Goal: Task Accomplishment & Management: Use online tool/utility

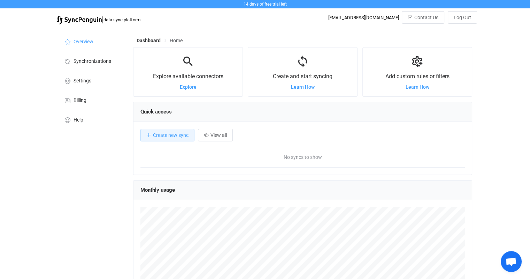
scroll to position [135, 339]
click at [190, 90] on span "Explore" at bounding box center [188, 87] width 17 height 6
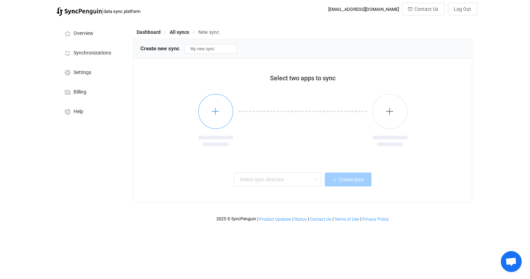
click at [214, 108] on icon "button" at bounding box center [215, 111] width 9 height 9
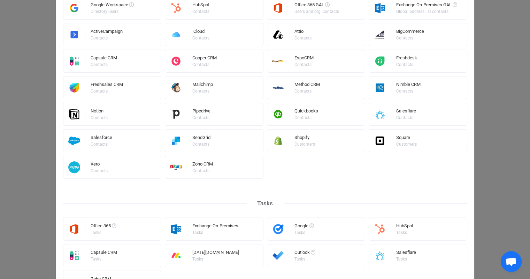
scroll to position [244, 0]
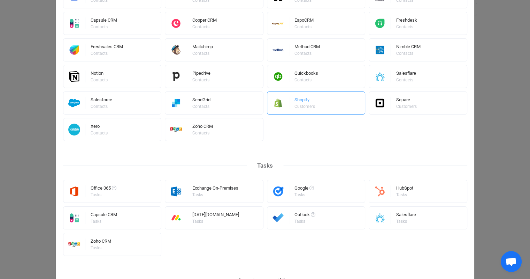
click at [307, 103] on div "Shopify" at bounding box center [306, 100] width 22 height 7
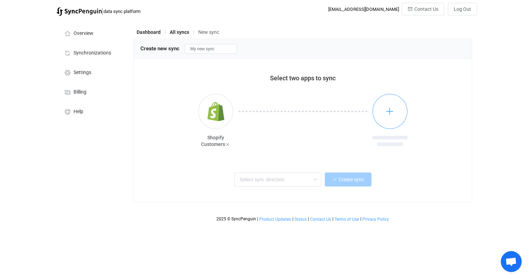
click at [393, 113] on icon "button" at bounding box center [390, 111] width 9 height 9
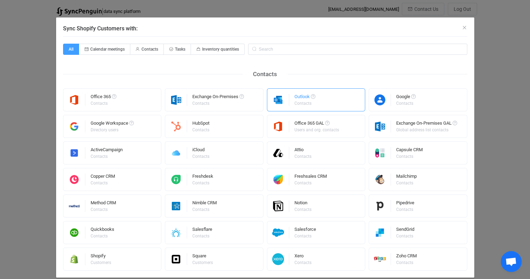
scroll to position [16, 0]
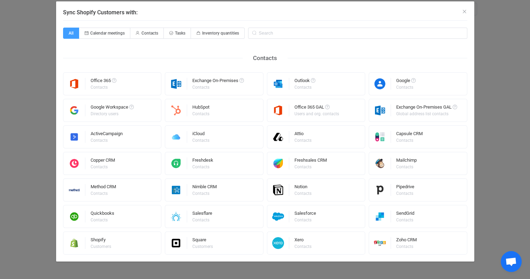
click at [271, 40] on div "All Calendar meetings Contacts Tasks Inventory quantities Contacts Office 365 C…" at bounding box center [265, 141] width 405 height 227
click at [272, 33] on input "Sync Shopify Customers with:" at bounding box center [357, 33] width 219 height 11
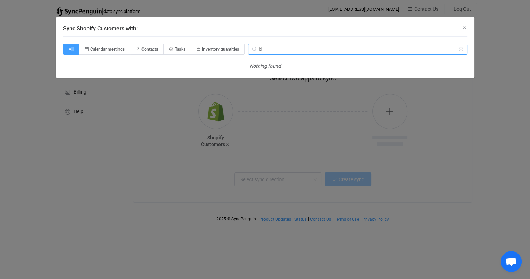
type input "b"
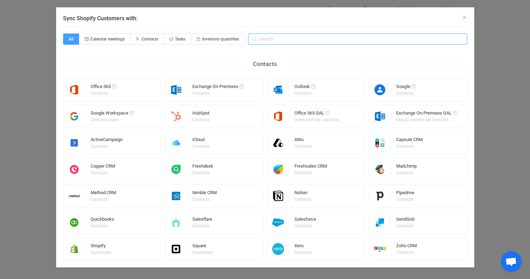
scroll to position [16, 0]
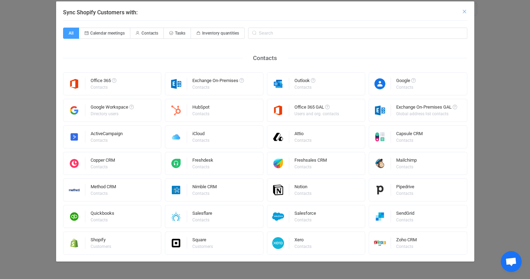
click at [464, 13] on icon "Close" at bounding box center [465, 12] width 6 height 6
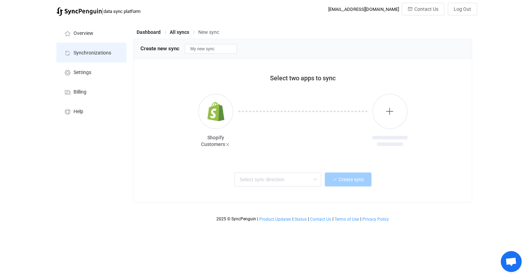
click at [88, 51] on span "Synchronizations" at bounding box center [93, 53] width 38 height 6
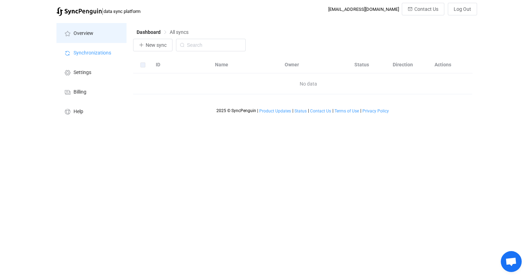
click at [96, 35] on li "Overview" at bounding box center [91, 33] width 70 height 20
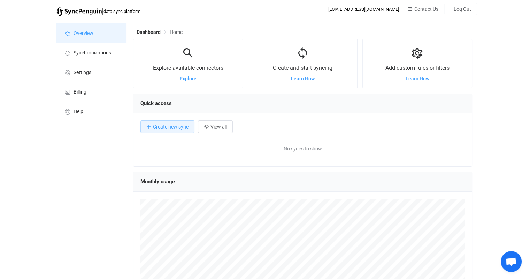
scroll to position [135, 339]
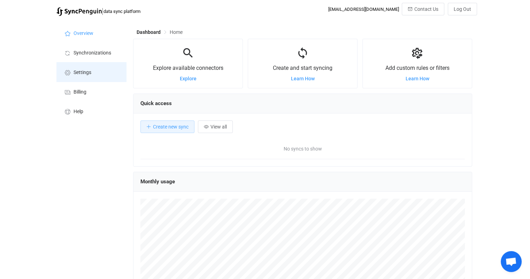
click at [87, 73] on span "Settings" at bounding box center [83, 73] width 18 height 6
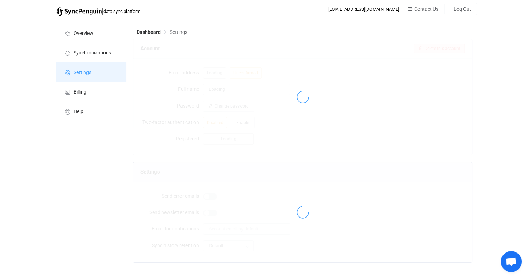
type input "Moderno LLC"
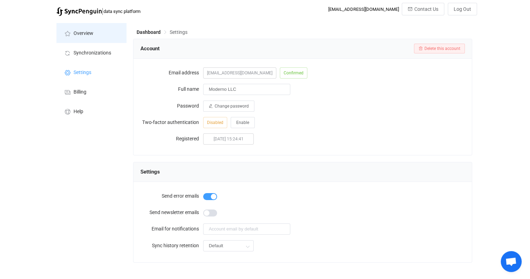
click at [85, 39] on li "Overview" at bounding box center [91, 33] width 70 height 20
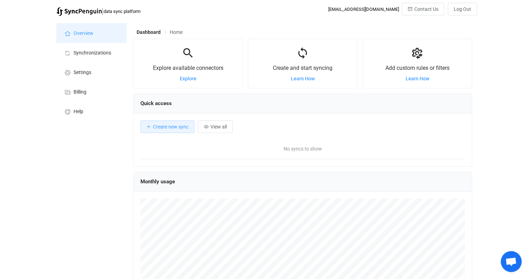
scroll to position [135, 339]
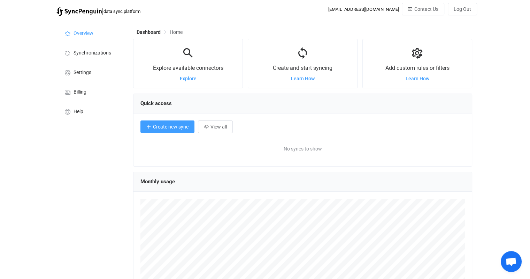
click at [173, 129] on span "Create new sync" at bounding box center [171, 127] width 36 height 6
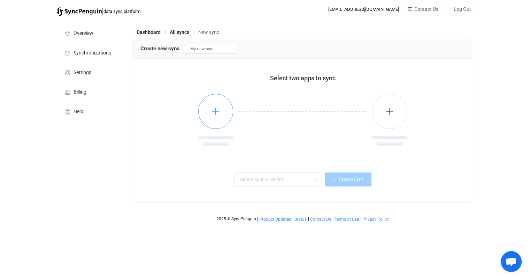
click at [220, 115] on button "button" at bounding box center [215, 111] width 35 height 35
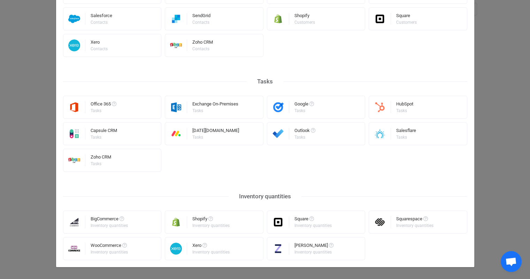
scroll to position [333, 0]
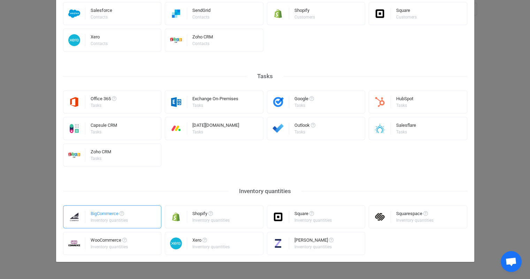
click at [113, 216] on div "BigCommerce" at bounding box center [110, 214] width 38 height 7
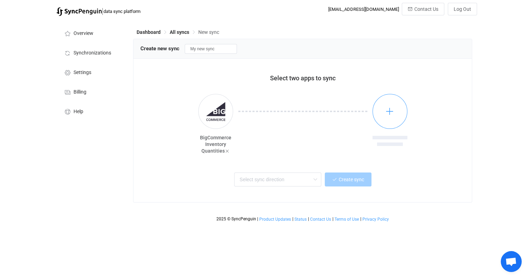
click at [392, 112] on icon "button" at bounding box center [390, 111] width 9 height 9
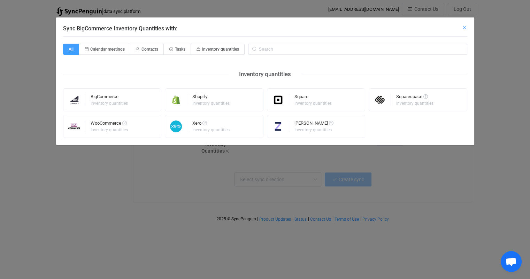
click at [465, 28] on icon "Close" at bounding box center [465, 28] width 6 height 6
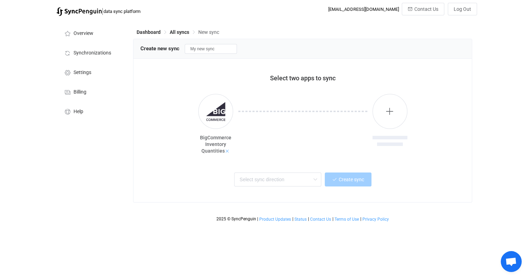
click at [226, 151] on icon at bounding box center [227, 151] width 5 height 5
click at [216, 107] on icon "button" at bounding box center [215, 111] width 9 height 9
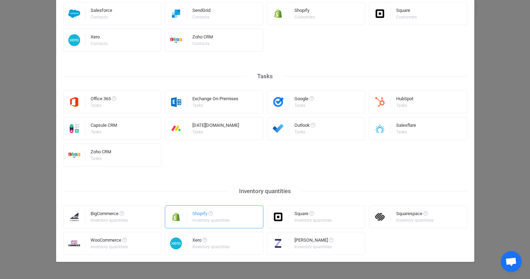
click at [187, 215] on div "Shopify Inventory quantities" at bounding box center [214, 216] width 99 height 23
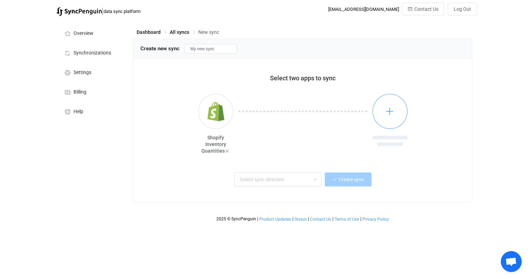
click at [390, 113] on icon "button" at bounding box center [390, 111] width 9 height 9
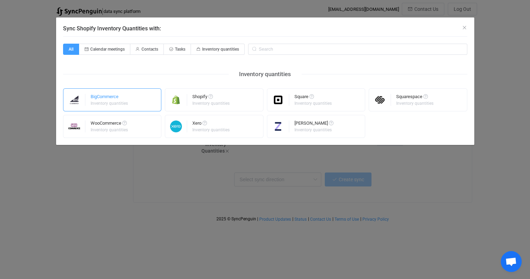
click at [113, 101] on div "Inventory quantities" at bounding box center [109, 103] width 37 height 4
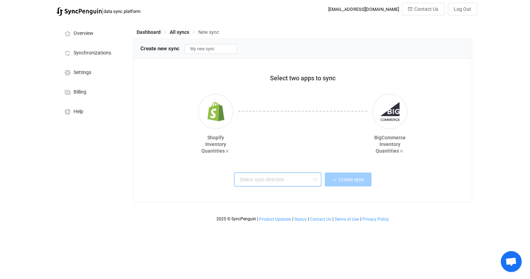
click at [305, 175] on input "text" at bounding box center [277, 179] width 87 height 14
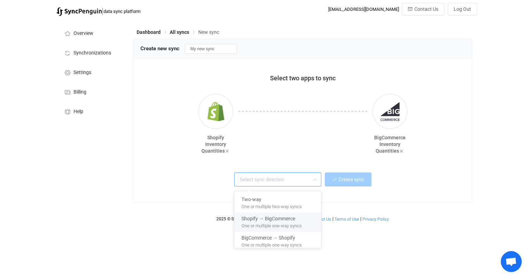
click at [284, 219] on span "Shopify → BigCommerce" at bounding box center [269, 217] width 54 height 8
type input "Shopify → BigCommerce"
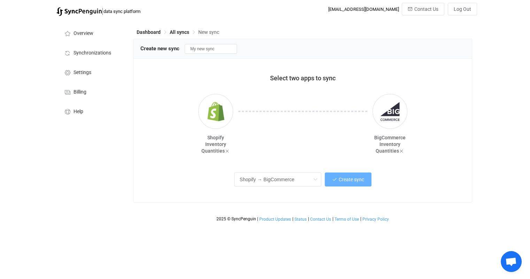
click at [351, 179] on span "Create sync" at bounding box center [351, 179] width 25 height 6
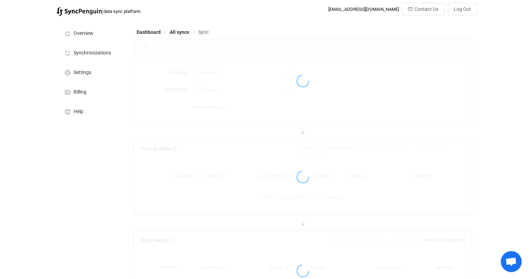
type input "Shopify → BigCommerce"
type input "10 minutes"
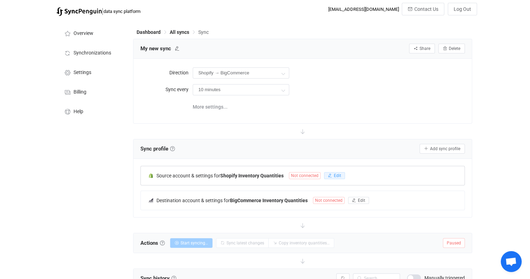
click at [329, 173] on icon "button" at bounding box center [330, 175] width 4 height 4
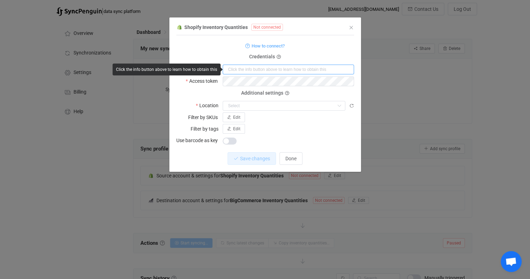
click at [262, 67] on input "dialog" at bounding box center [288, 70] width 131 height 10
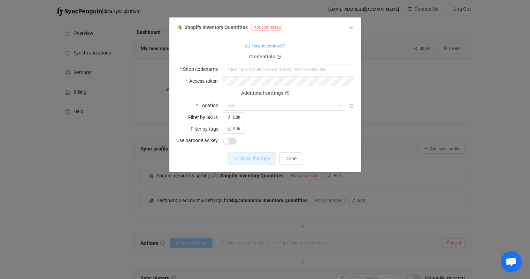
click at [341, 47] on div "How to connect?" at bounding box center [265, 45] width 178 height 9
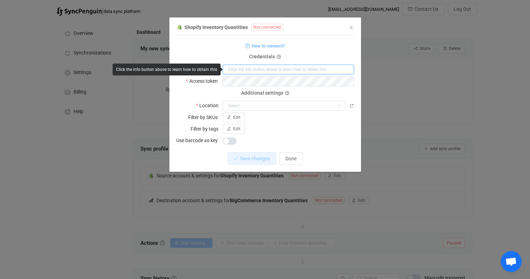
click at [274, 69] on input "dialog" at bounding box center [288, 70] width 131 height 10
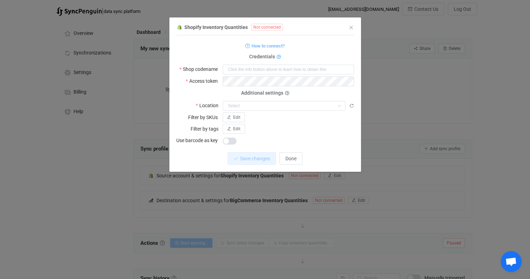
click at [279, 57] on icon "dialog" at bounding box center [279, 57] width 4 height 4
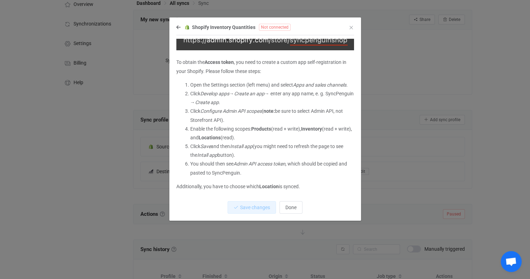
scroll to position [35, 0]
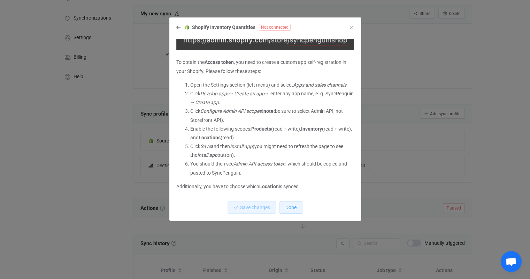
click at [295, 205] on span "Done" at bounding box center [291, 207] width 11 height 6
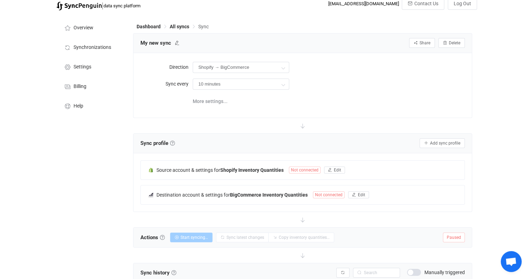
scroll to position [0, 0]
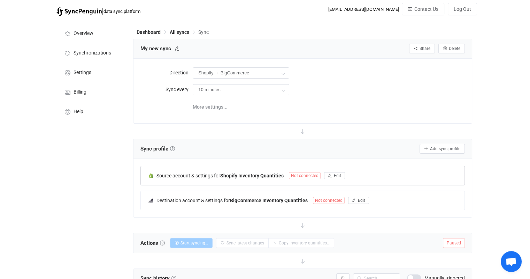
click at [318, 177] on span "Not connected" at bounding box center [305, 175] width 32 height 7
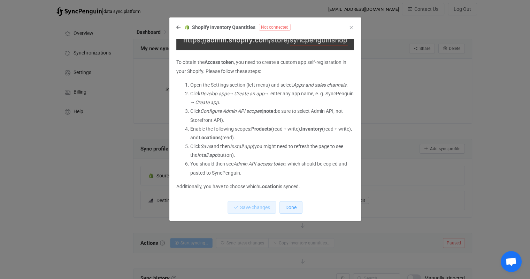
click at [289, 209] on span "Done" at bounding box center [291, 207] width 11 height 6
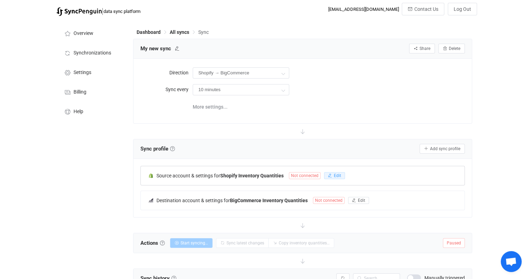
click at [332, 176] on icon "button" at bounding box center [330, 175] width 4 height 4
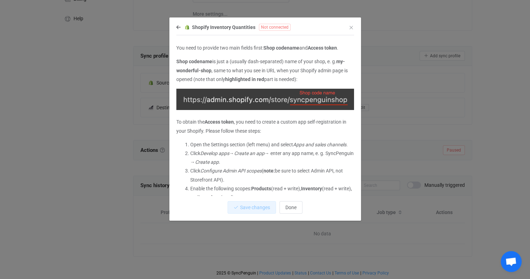
click at [175, 25] on div "Shopify Inventory Quantities Not connected You need to provide two main fields …" at bounding box center [265, 122] width 192 height 198
click at [177, 28] on icon "dialog" at bounding box center [178, 27] width 4 height 5
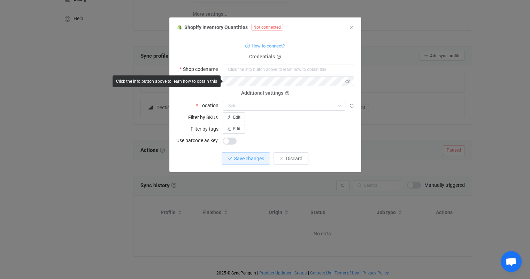
click at [349, 81] on icon "dialog" at bounding box center [348, 81] width 9 height 10
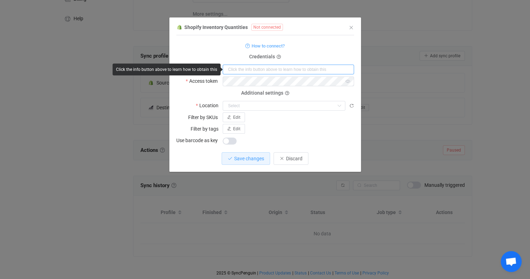
click at [279, 69] on input "dialog" at bounding box center [288, 70] width 131 height 10
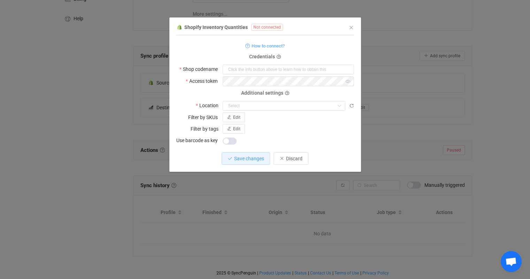
click at [310, 52] on form "How to connect? Credentials Shop codename Access token Deprecated API Key Depre…" at bounding box center [265, 93] width 178 height 104
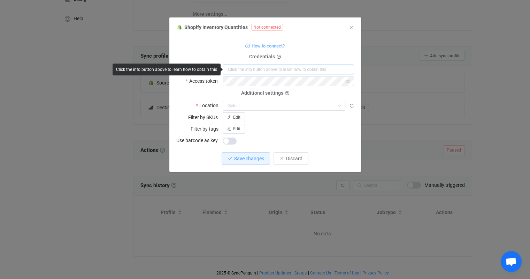
click at [253, 71] on input "dialog" at bounding box center [288, 70] width 131 height 10
click at [193, 71] on div "Click the info button above to learn how to obtain this" at bounding box center [167, 69] width 108 height 12
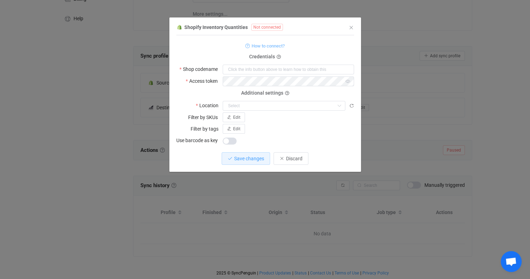
click at [272, 45] on span "How to connect?" at bounding box center [268, 46] width 33 height 8
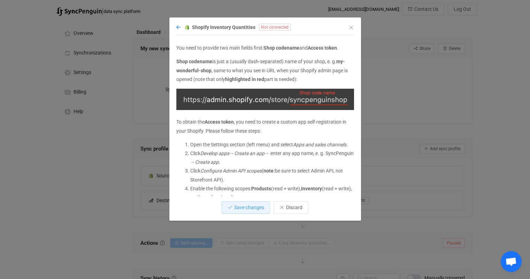
click at [180, 28] on icon "dialog" at bounding box center [178, 27] width 4 height 5
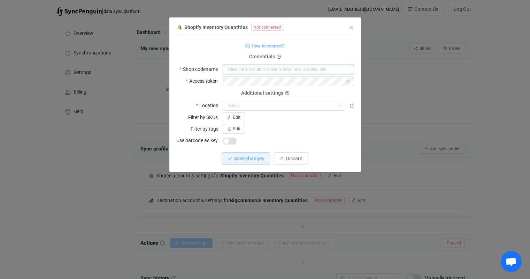
click at [251, 70] on input "dialog" at bounding box center [288, 70] width 131 height 10
paste input "https://admin.shopify.com/store/moderno-kids"
type input "https://admin.shopify.com/store/moderno-kids"
click at [330, 54] on form "How to connect? Credentials Shop codename https://admin.shopify.com/store/moder…" at bounding box center [265, 93] width 178 height 104
click at [263, 44] on span "How to connect?" at bounding box center [268, 46] width 33 height 8
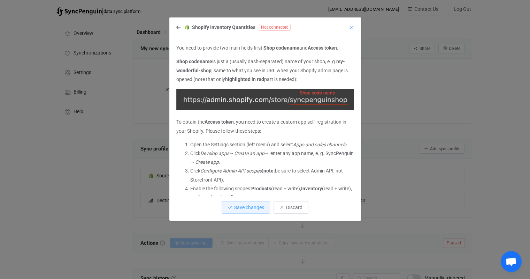
click at [353, 28] on icon "Close" at bounding box center [352, 28] width 6 height 6
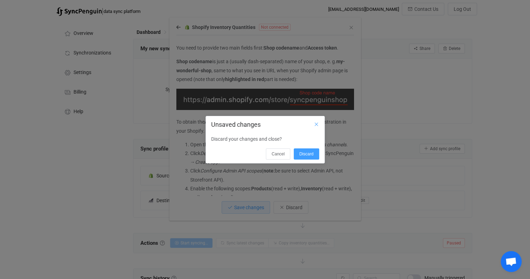
click at [317, 125] on icon "Close" at bounding box center [317, 124] width 6 height 6
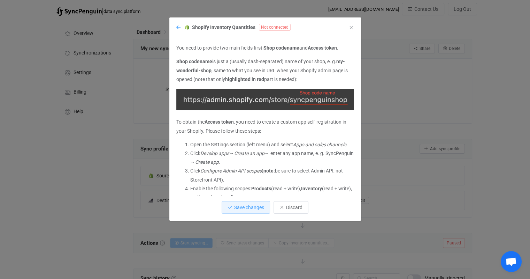
click at [180, 29] on icon "dialog" at bounding box center [178, 27] width 4 height 5
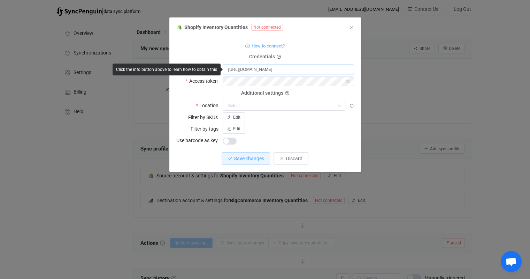
click at [285, 68] on input "https://admin.shopify.com/store/moderno-kids" at bounding box center [288, 70] width 131 height 10
click at [286, 68] on input "https://admin.shopify.com/store/moderno-kids" at bounding box center [288, 70] width 131 height 10
drag, startPoint x: 286, startPoint y: 68, endPoint x: 168, endPoint y: 69, distance: 118.2
click at [168, 69] on body "| data sync platform sales@modernousa.com Contact Us Log Out Overview Synchroni…" at bounding box center [265, 187] width 530 height 369
type input "moderno-kids"
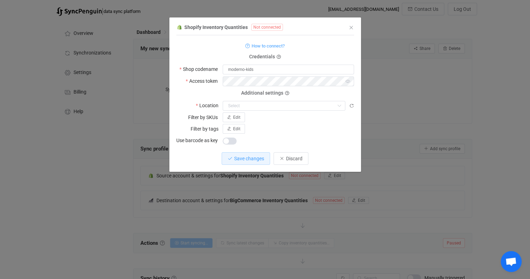
click at [317, 45] on div "How to connect?" at bounding box center [265, 45] width 178 height 9
click at [237, 118] on span "Edit" at bounding box center [236, 117] width 7 height 5
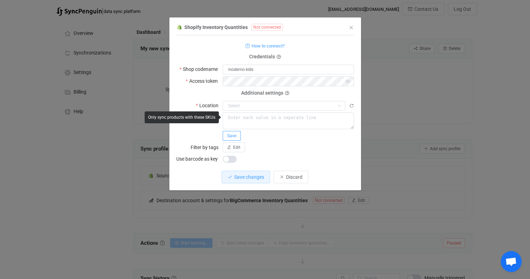
click at [234, 137] on span "Save" at bounding box center [231, 135] width 9 height 5
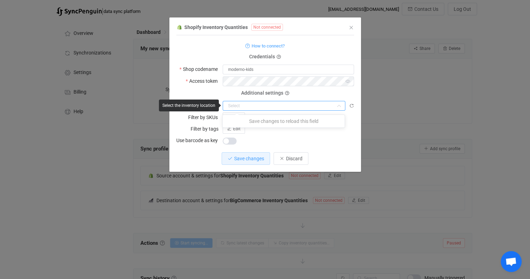
click at [264, 104] on input "dialog" at bounding box center [284, 106] width 123 height 10
click at [294, 142] on div "dialog" at bounding box center [288, 140] width 131 height 10
click at [292, 106] on input "dialog" at bounding box center [284, 106] width 123 height 10
click at [351, 104] on icon "dialog" at bounding box center [351, 105] width 5 height 5
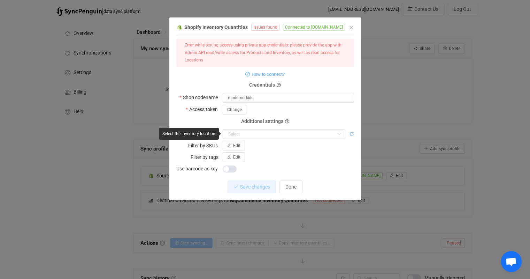
click at [353, 135] on icon "dialog" at bounding box center [351, 133] width 5 height 5
click at [353, 134] on icon "dialog" at bounding box center [351, 133] width 5 height 5
click at [352, 134] on icon "dialog" at bounding box center [351, 133] width 5 height 5
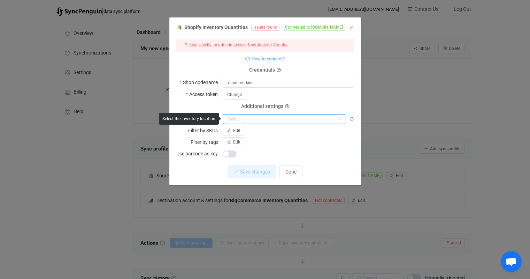
click at [324, 120] on input "dialog" at bounding box center [284, 119] width 123 height 10
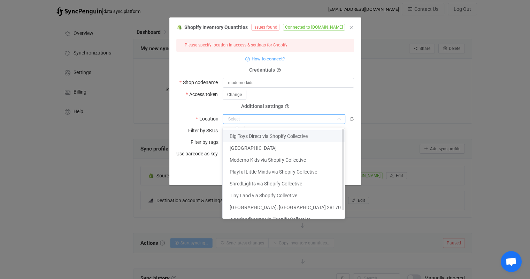
click at [308, 136] on span "Big Toys Direct via Shopify Collective" at bounding box center [269, 136] width 78 height 6
type input "Big Toys Direct via Shopify Collective"
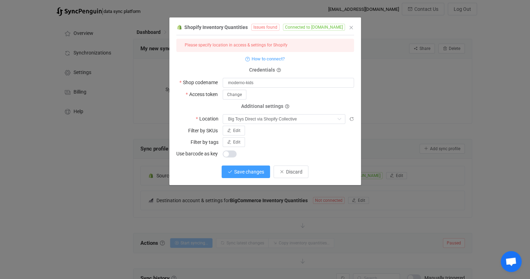
click at [248, 174] on span "Save changes" at bounding box center [249, 172] width 30 height 6
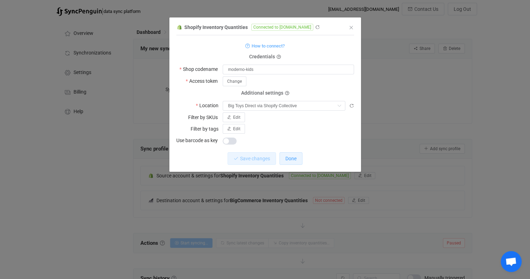
click at [295, 160] on span "Done" at bounding box center [291, 159] width 11 height 6
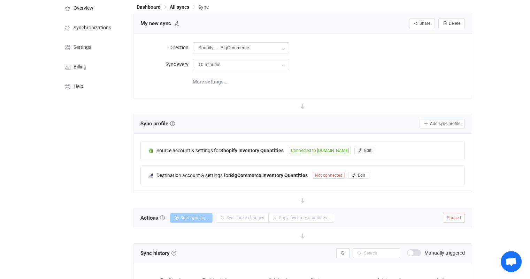
scroll to position [35, 0]
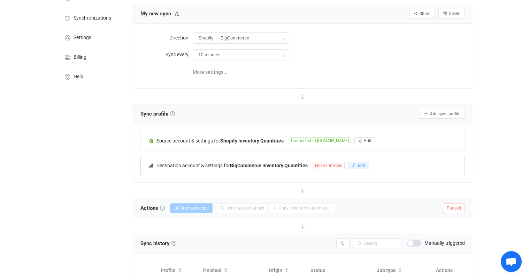
click at [360, 166] on span "Edit" at bounding box center [361, 165] width 7 height 5
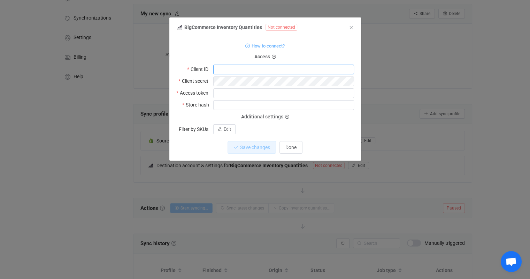
click at [304, 68] on input "dialog" at bounding box center [283, 70] width 141 height 10
click at [276, 46] on span "How to connect?" at bounding box center [268, 46] width 33 height 8
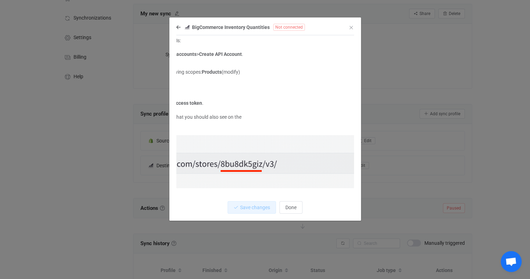
scroll to position [21, 97]
click at [176, 27] on icon "dialog" at bounding box center [178, 27] width 4 height 5
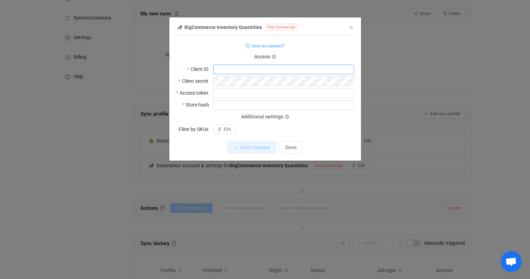
click at [239, 69] on input "dialog" at bounding box center [283, 70] width 141 height 10
paste input "4susp8hogos1xptvrkp1ljzov3plq5m"
drag, startPoint x: 219, startPoint y: 71, endPoint x: 206, endPoint y: 74, distance: 13.5
click at [206, 74] on div "Client ID 4susp8hogos1xptvrkp1ljzov3plq5m" at bounding box center [265, 69] width 178 height 10
type input "4susp8hogos1xptvrkp1ljzov3plq5m"
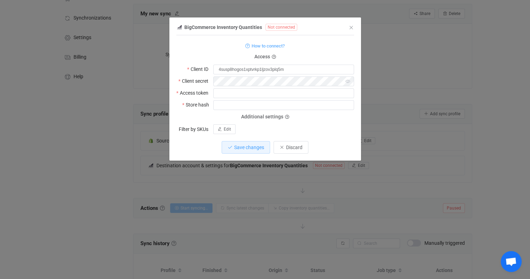
click at [327, 44] on div "How to connect?" at bounding box center [265, 45] width 178 height 9
click at [243, 95] on input "dialog" at bounding box center [283, 93] width 141 height 10
paste input "8dcrh38lix3vg829woepxf9ypmb9x4c"
type input "8dcrh38lix3vg829woepxf9ypmb9x4c"
click at [270, 45] on span "How to connect?" at bounding box center [268, 46] width 33 height 8
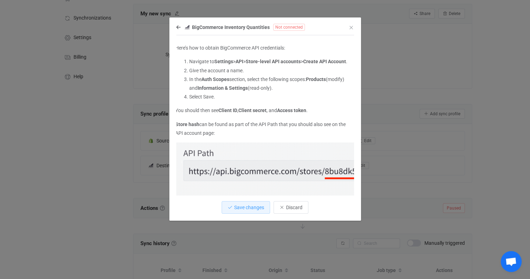
scroll to position [0, 0]
click at [352, 29] on icon "Close" at bounding box center [352, 28] width 6 height 6
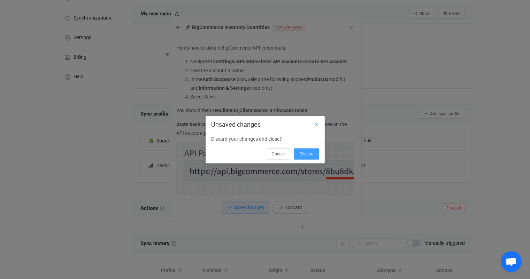
click at [317, 123] on icon "Close" at bounding box center [317, 124] width 6 height 6
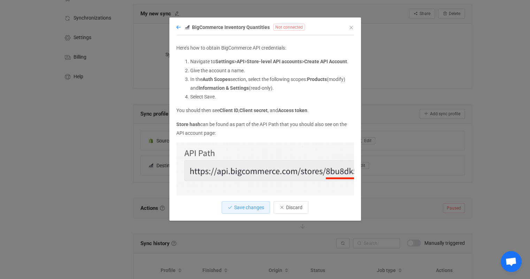
click at [178, 29] on icon "dialog" at bounding box center [178, 27] width 4 height 5
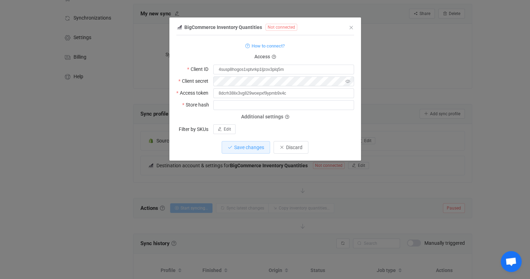
click at [347, 82] on icon "dialog" at bounding box center [348, 81] width 9 height 10
click at [269, 45] on span "How to connect?" at bounding box center [268, 46] width 33 height 8
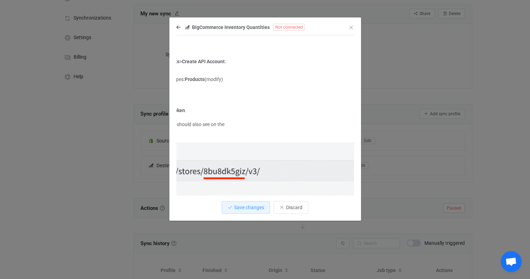
scroll to position [0, 122]
click at [177, 29] on icon "dialog" at bounding box center [178, 27] width 4 height 5
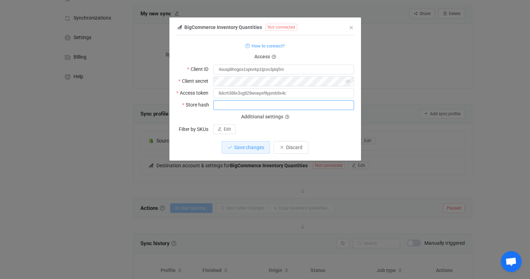
click at [230, 101] on input "dialog" at bounding box center [283, 105] width 141 height 10
paste input "4susp8hogos1xptvrkp1ljzov3plq5m"
type input "4susp8hogos1xptvrkp1ljzov3plq5m"
click at [247, 146] on span "Save changes" at bounding box center [249, 147] width 30 height 6
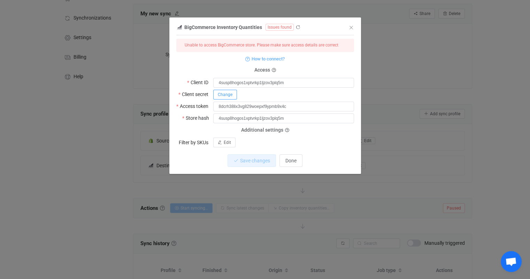
click at [225, 93] on span "Change" at bounding box center [225, 94] width 15 height 5
click at [273, 59] on span "How to connect?" at bounding box center [268, 59] width 33 height 8
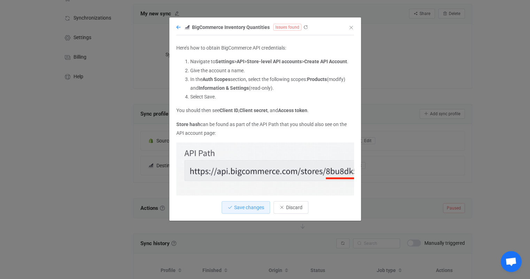
click at [177, 27] on icon "dialog" at bounding box center [178, 27] width 4 height 5
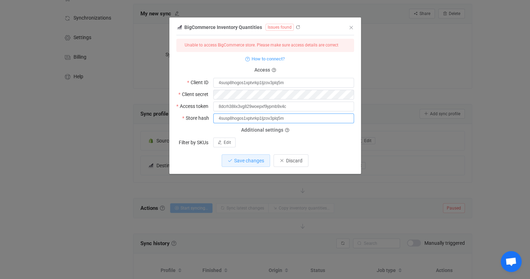
drag, startPoint x: 295, startPoint y: 116, endPoint x: 184, endPoint y: 117, distance: 110.9
click at [184, 117] on div "Store hash 4susp8hogos1xptvrkp1ljzov3plq5m" at bounding box center [265, 118] width 178 height 10
paste input "tgb92nn"
type input "tgb92nn"
drag, startPoint x: 301, startPoint y: 85, endPoint x: 199, endPoint y: 83, distance: 101.8
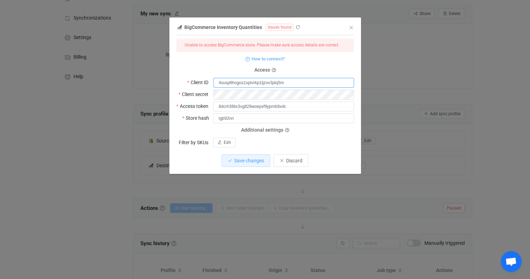
click at [199, 83] on div "Client ID 4susp8hogos1xptvrkp1ljzov3plq5m" at bounding box center [265, 82] width 178 height 10
paste input "2kgp31oxl9axk556ilhhfzp3o3u48nk"
type input "2kgp31oxl9axk556ilhhfzp3o3u48nk"
click at [329, 68] on form "Unable to access BigCommerce store. Please make sure access details are correct…" at bounding box center [265, 93] width 178 height 108
click at [312, 60] on div "How to connect?" at bounding box center [265, 58] width 178 height 9
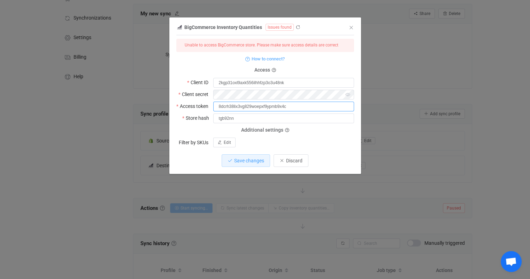
drag, startPoint x: 296, startPoint y: 106, endPoint x: 181, endPoint y: 106, distance: 114.4
click at [181, 107] on div "Access token 8dcrh38lix3vg829woepxf9ypmb9x4c" at bounding box center [265, 106] width 178 height 10
paste input "w5if72po645x6v7mewy8xlnsqcmpq1"
type input "w5if72po645x6v7mewy8xlnsqcmpq1"
click at [251, 162] on span "Save changes" at bounding box center [249, 161] width 30 height 6
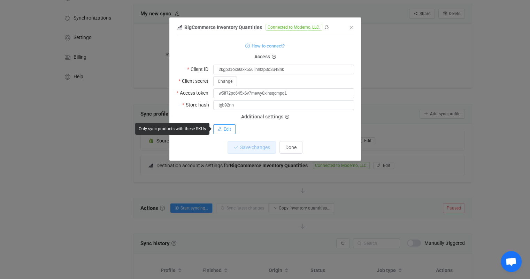
click at [231, 130] on button "Edit" at bounding box center [224, 129] width 22 height 10
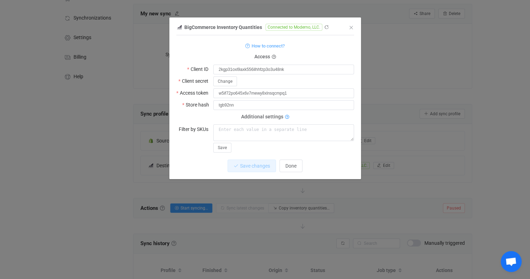
click at [287, 117] on icon "dialog" at bounding box center [287, 117] width 4 height 4
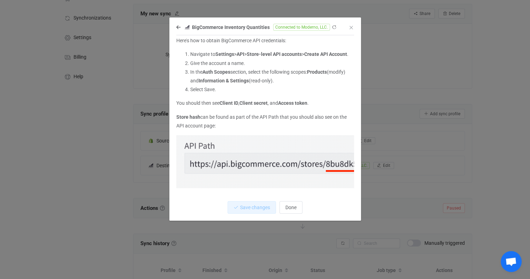
scroll to position [21, 0]
click at [292, 208] on span "Done" at bounding box center [291, 207] width 11 height 6
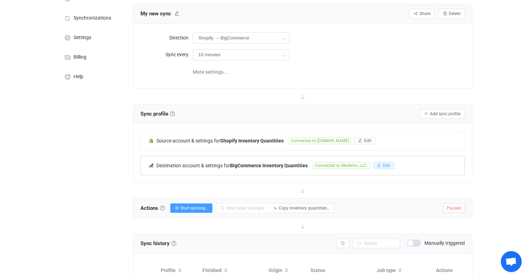
click at [386, 166] on span "Edit" at bounding box center [386, 165] width 7 height 5
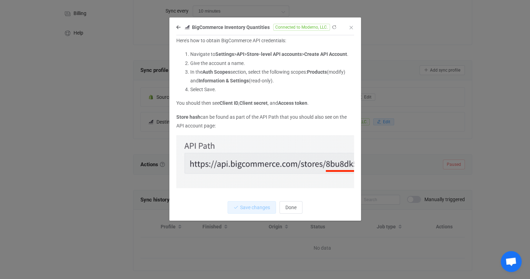
scroll to position [97, 0]
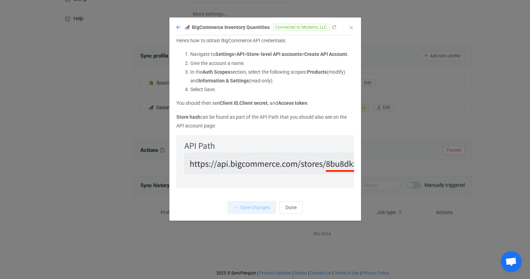
click at [176, 26] on icon "dialog" at bounding box center [178, 27] width 4 height 5
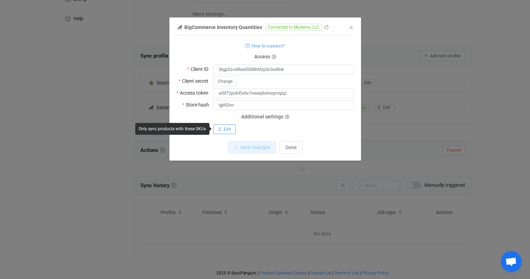
click at [222, 128] on button "Edit" at bounding box center [224, 129] width 22 height 10
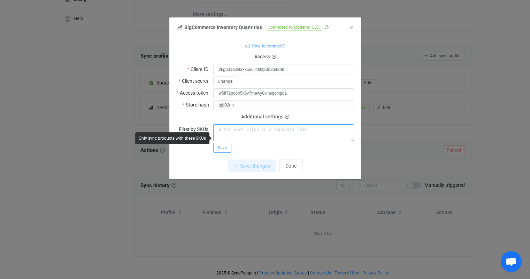
click at [230, 130] on textarea "dialog" at bounding box center [283, 132] width 141 height 17
paste textarea "MKDKCA001-PINK-PREM"
click at [270, 129] on textarea "MKDKCA001-PINK-PREM" at bounding box center [283, 132] width 141 height 17
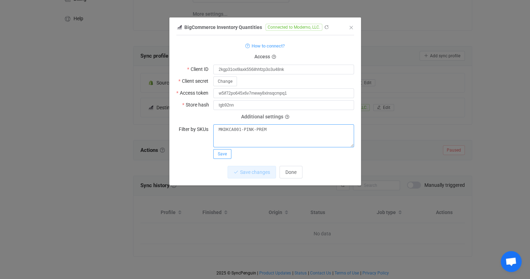
paste textarea "MKDKCA001-BLUE-PREM"
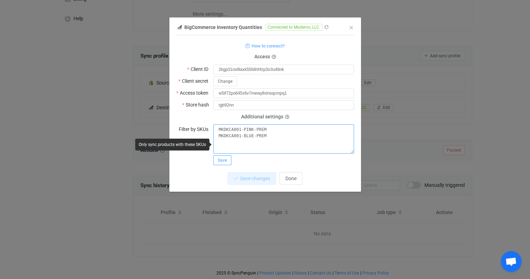
paste textarea "MKDKCA001-GREEN-PREM"
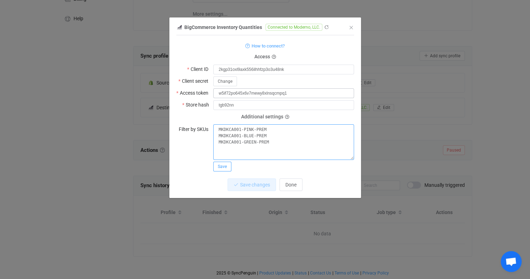
paste textarea "MKDKCA001-YELLOW-PREM"
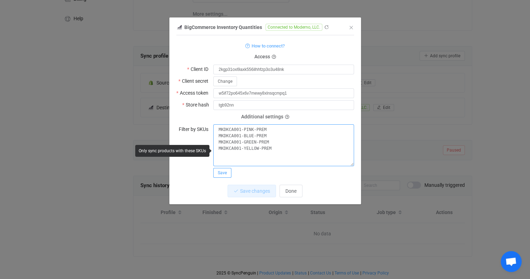
paste textarea "MKDKCA001-ORANGE-PREM"
type textarea "MKDKCA001-PINK-PREM MKDKCA001-BLUE-PREM MKDKCA001-GREEN-PREM MKDKCA001-YELLOW-P…"
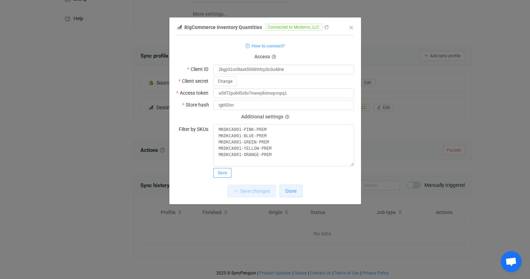
click at [289, 190] on span "Done" at bounding box center [291, 191] width 11 height 6
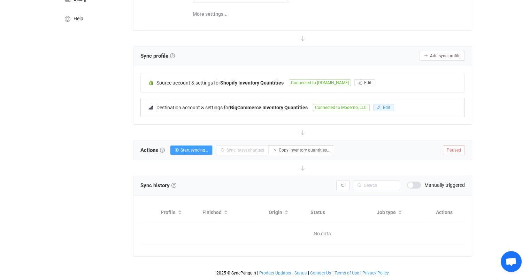
click at [384, 105] on span "Edit" at bounding box center [386, 107] width 7 height 5
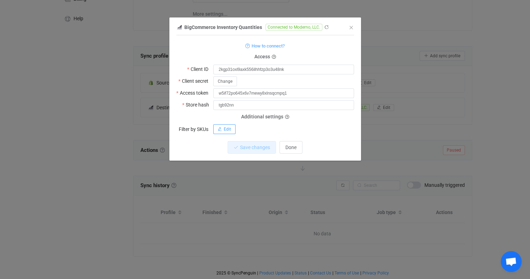
click at [224, 129] on span "Edit" at bounding box center [227, 129] width 7 height 5
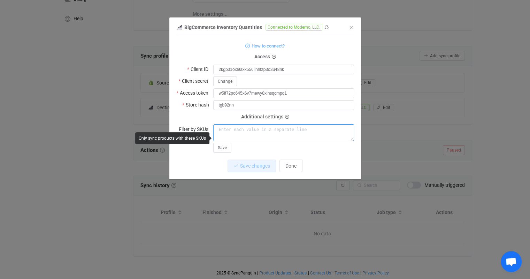
click at [259, 130] on textarea "dialog" at bounding box center [283, 132] width 141 height 17
paste textarea "MKDKCA001-ORANGE-PREM"
type textarea "MKDKCA001-ORANGE-PREM"
click at [350, 26] on icon "Close" at bounding box center [352, 28] width 6 height 6
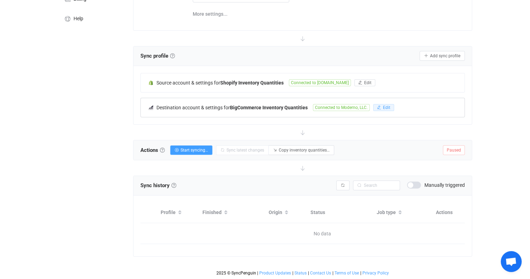
click at [383, 104] on button "Edit" at bounding box center [383, 107] width 21 height 7
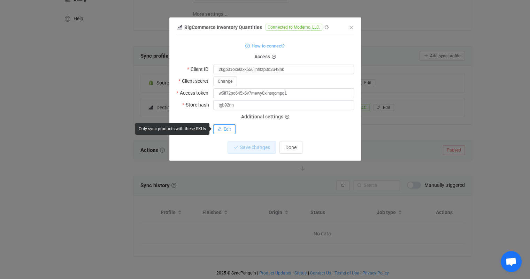
click at [224, 129] on span "Edit" at bounding box center [227, 129] width 7 height 5
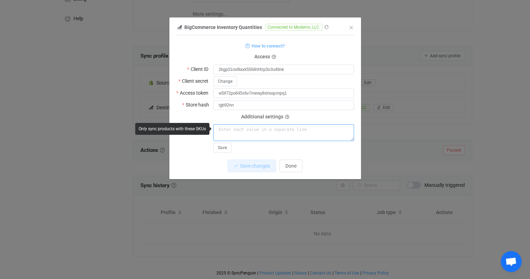
click at [226, 130] on textarea "dialog" at bounding box center [283, 132] width 141 height 17
paste textarea "MKDKCA001-PINK-PREM"
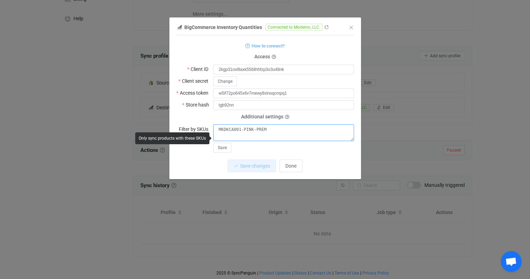
paste textarea "MKDKCA001-PINK-PREM"
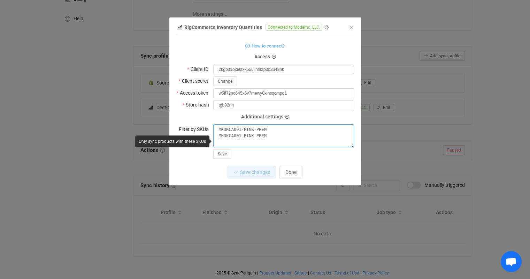
paste textarea "MKDKCA001-GREEN-PREM"
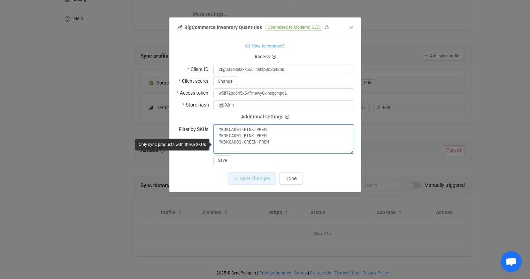
paste textarea "MKDKCA001-YELLOW-PREM"
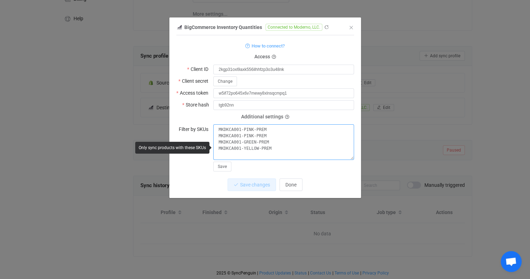
paste textarea "MKDKCA001-ORANGE-PREM"
type textarea "MKDKCA001-PINK-PREM MKDKCA001-PINK-PREM MKDKCA001-GREEN-PREM MKDKCA001-YELLOW-P…"
click at [223, 165] on span "Save" at bounding box center [222, 166] width 9 height 5
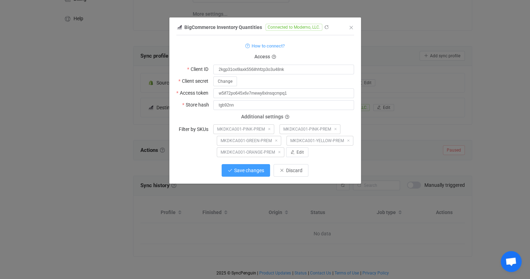
click at [259, 173] on span "Save changes" at bounding box center [249, 170] width 30 height 6
click at [292, 173] on span "Done" at bounding box center [291, 170] width 11 height 6
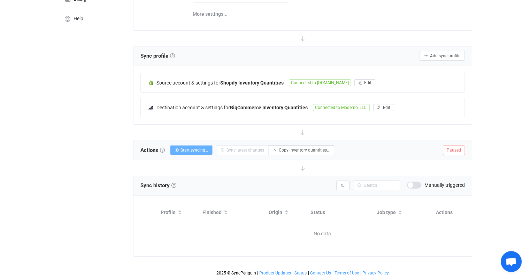
click at [190, 148] on span "Start syncing…" at bounding box center [195, 150] width 28 height 5
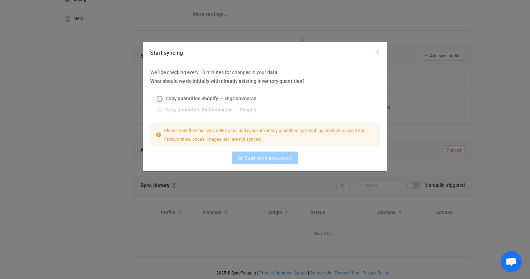
click at [209, 98] on span "Copy quantities Shopify → BigCommerce" at bounding box center [209, 99] width 95 height 6
click at [162, 98] on input "Copy quantities Shopify → BigCommerce" at bounding box center [159, 99] width 5 height 6
radio input "true"
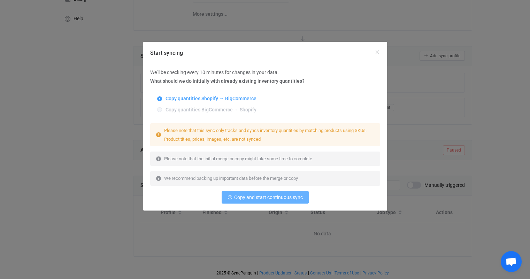
click at [263, 198] on span "Copy and start continuous sync" at bounding box center [268, 197] width 69 height 6
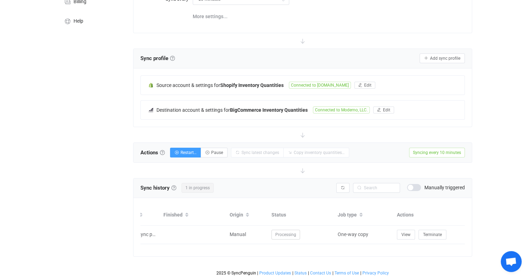
scroll to position [0, 0]
